Goal: Information Seeking & Learning: Learn about a topic

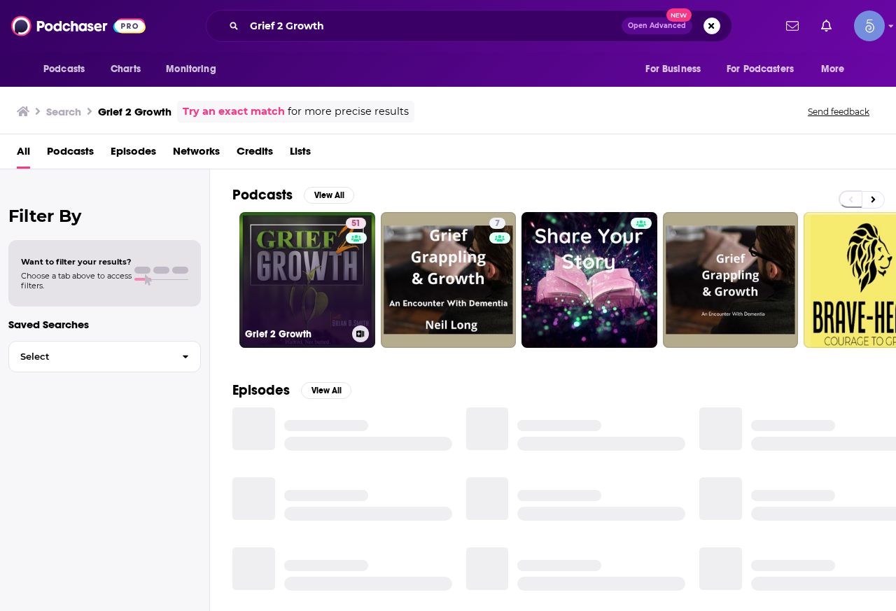
click at [327, 264] on link "51 Grief 2 Growth" at bounding box center [307, 280] width 136 height 136
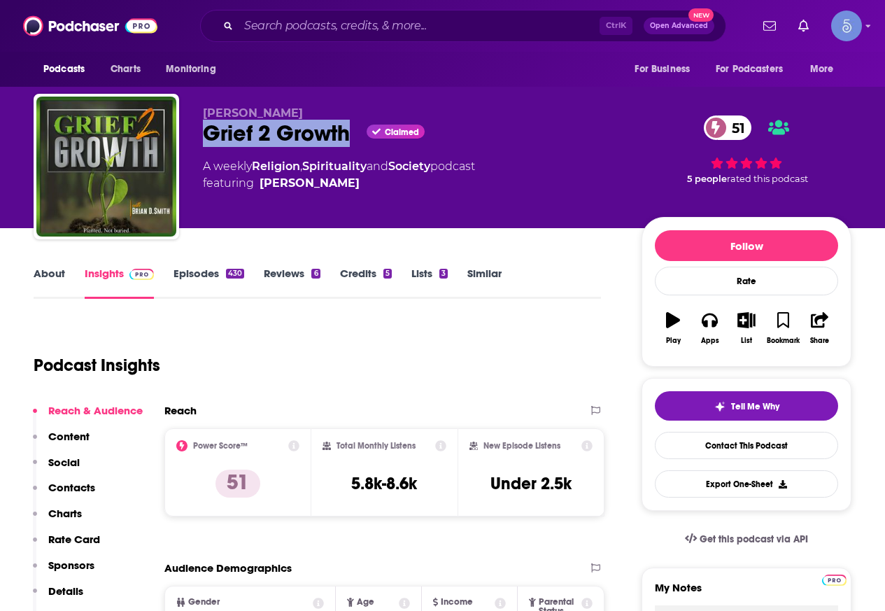
drag, startPoint x: 352, startPoint y: 132, endPoint x: 206, endPoint y: 127, distance: 145.6
click at [206, 127] on div "Grief 2 Growth Claimed 51" at bounding box center [411, 133] width 416 height 27
copy h2 "Grief 2 Growth"
